Goal: Contribute content: Add original content to the website for others to see

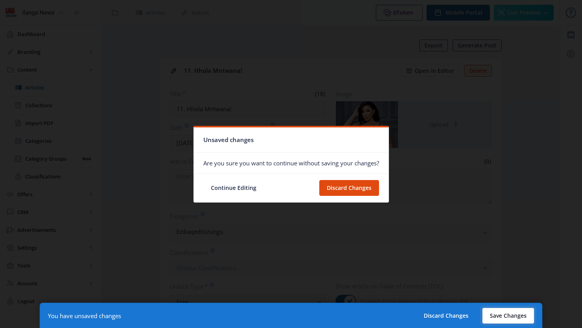
click at [519, 321] on button "Save Changes" at bounding box center [508, 316] width 52 height 16
click at [517, 313] on button "Save Changes" at bounding box center [508, 316] width 52 height 16
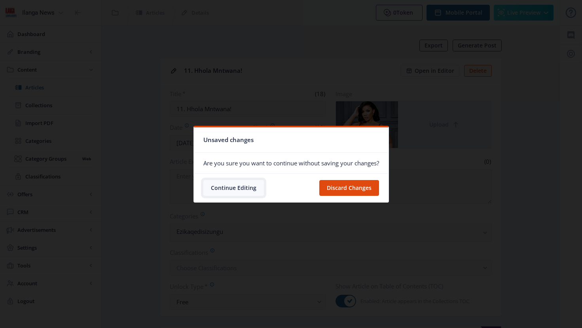
click at [245, 188] on button "Continue Editing" at bounding box center [233, 188] width 61 height 16
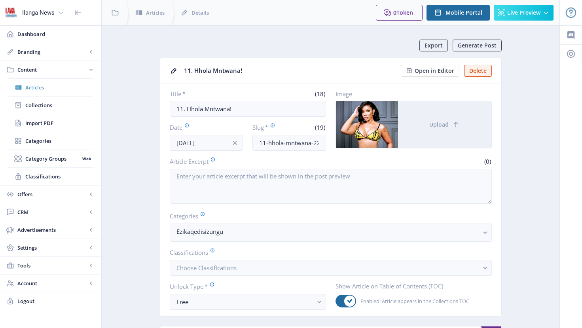
click at [32, 88] on span "Articles" at bounding box center [59, 88] width 68 height 8
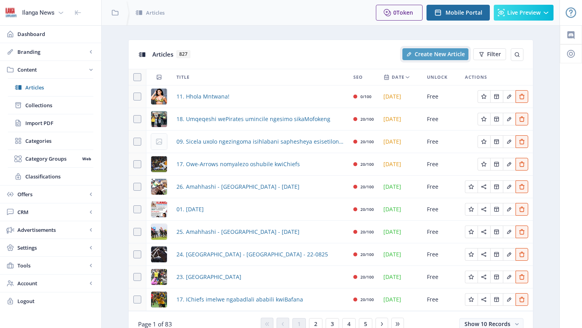
click at [454, 55] on span "Create New Article" at bounding box center [440, 54] width 50 height 6
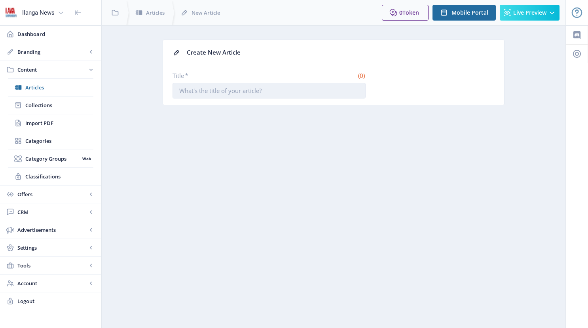
click at [201, 95] on input "Title *" at bounding box center [269, 91] width 193 height 16
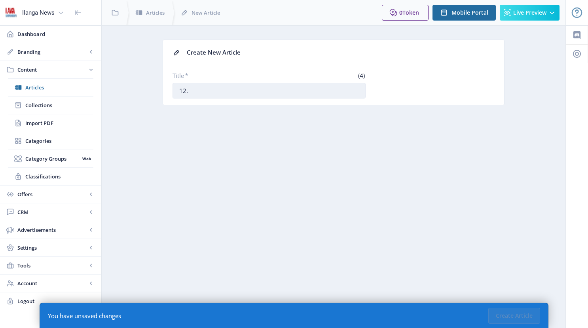
paste input "Kubalulekile ukukhululeka nixoxe ngenkonzo yasekamelweni"
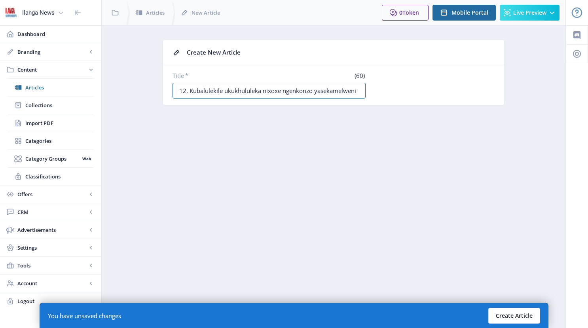
type input "12. Kubalulekile ukukhululeka nixoxe ngenkonzo yasekamelweni"
click at [525, 313] on button "Create Article" at bounding box center [514, 316] width 52 height 16
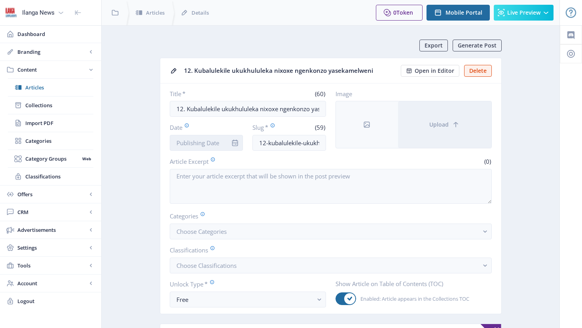
click at [220, 146] on input "Date" at bounding box center [207, 143] width 74 height 16
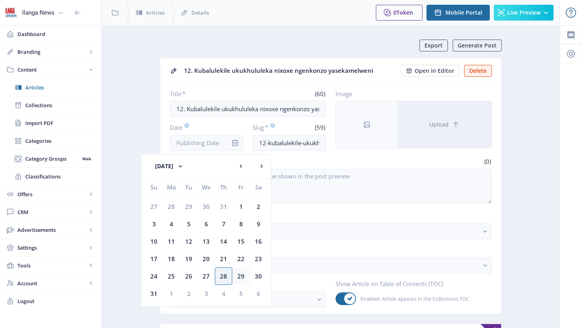
click at [239, 274] on div "29" at bounding box center [240, 276] width 17 height 17
type input "[DATE]"
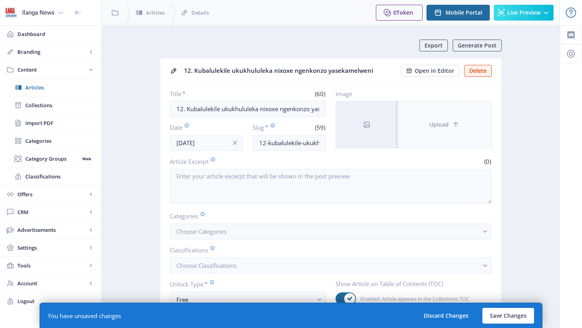
click at [438, 128] on button "Upload" at bounding box center [444, 124] width 93 height 47
click at [452, 131] on button "Upload" at bounding box center [444, 124] width 93 height 47
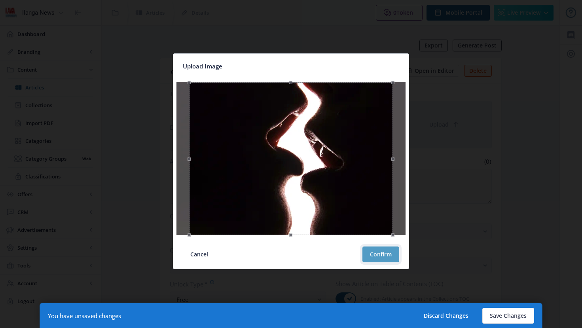
click at [392, 255] on button "Confirm" at bounding box center [380, 255] width 37 height 16
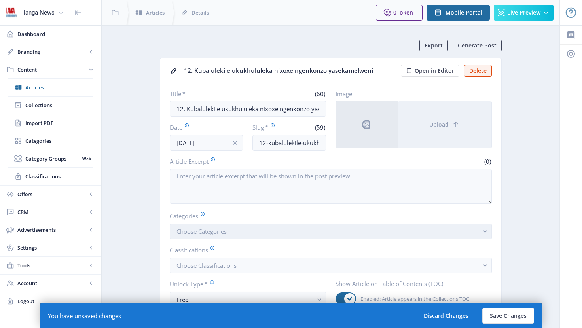
click at [230, 226] on button "Choose Categories" at bounding box center [331, 232] width 322 height 16
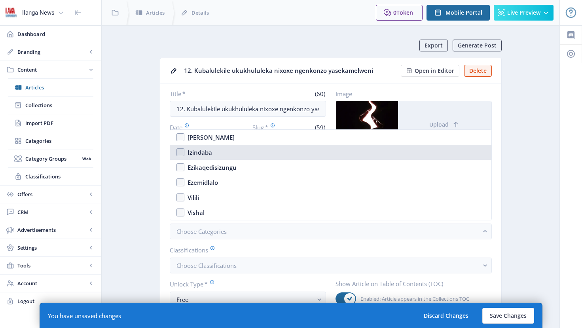
click at [177, 152] on nb-option "Izindaba" at bounding box center [330, 152] width 321 height 15
checkbox input "true"
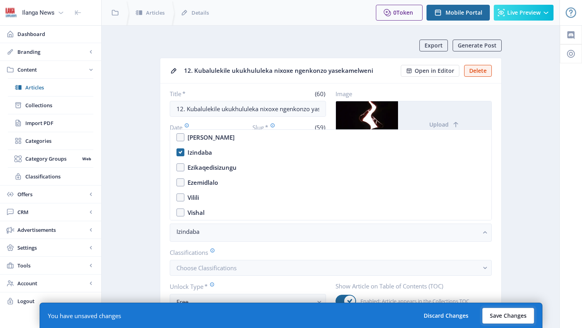
click at [502, 316] on button "Save Changes" at bounding box center [508, 316] width 52 height 16
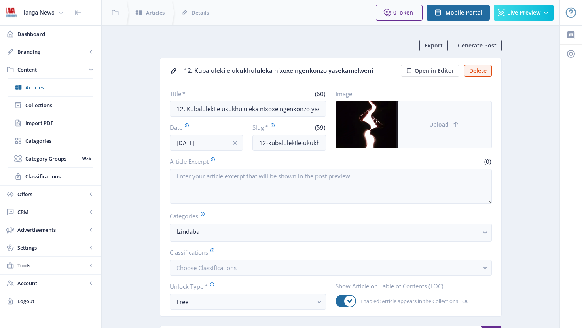
click at [447, 128] on span "Upload" at bounding box center [438, 124] width 19 height 6
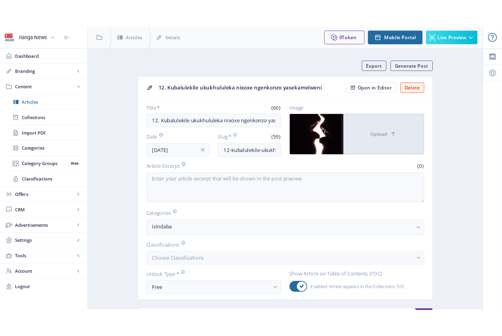
scroll to position [2, 0]
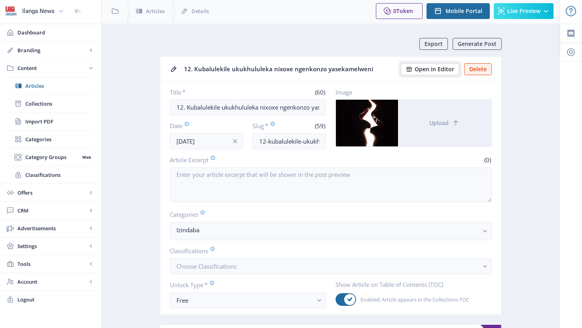
click at [435, 68] on span "Open in Editor" at bounding box center [435, 69] width 40 height 6
